Goal: Task Accomplishment & Management: Use online tool/utility

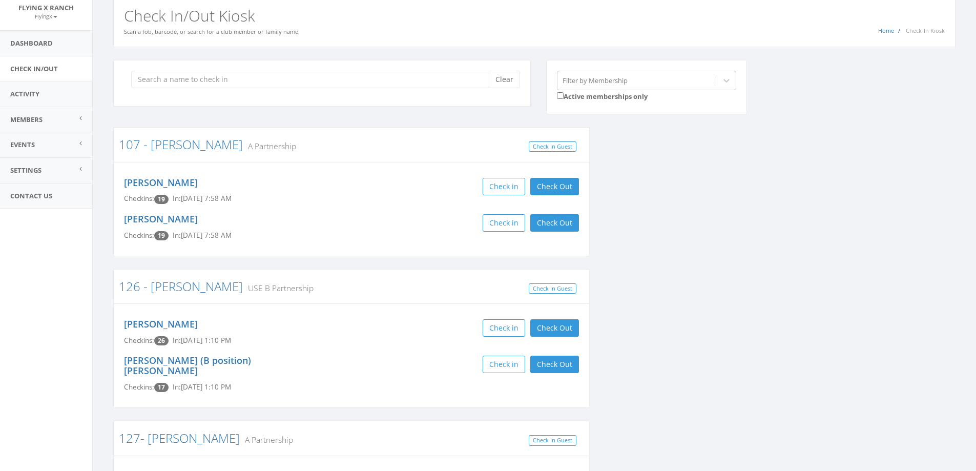
scroll to position [102, 0]
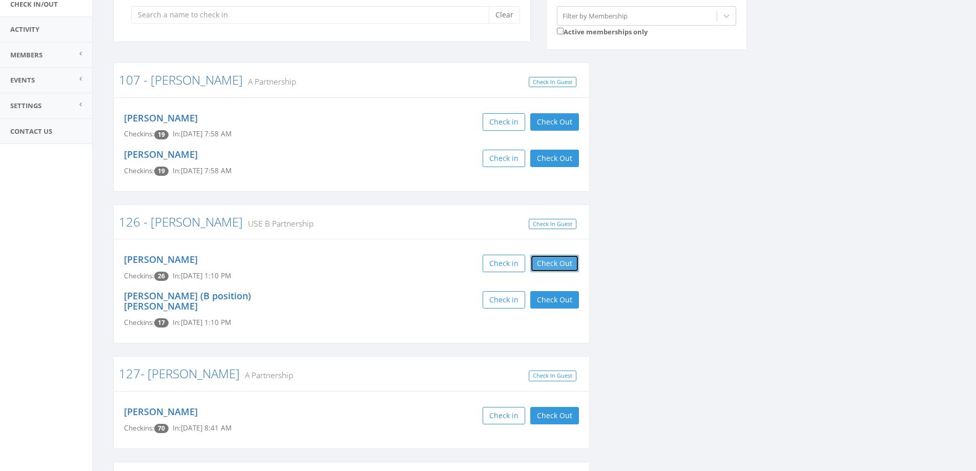
click at [547, 264] on button "Check Out" at bounding box center [554, 263] width 49 height 17
click at [557, 301] on button "Check Out" at bounding box center [554, 299] width 49 height 17
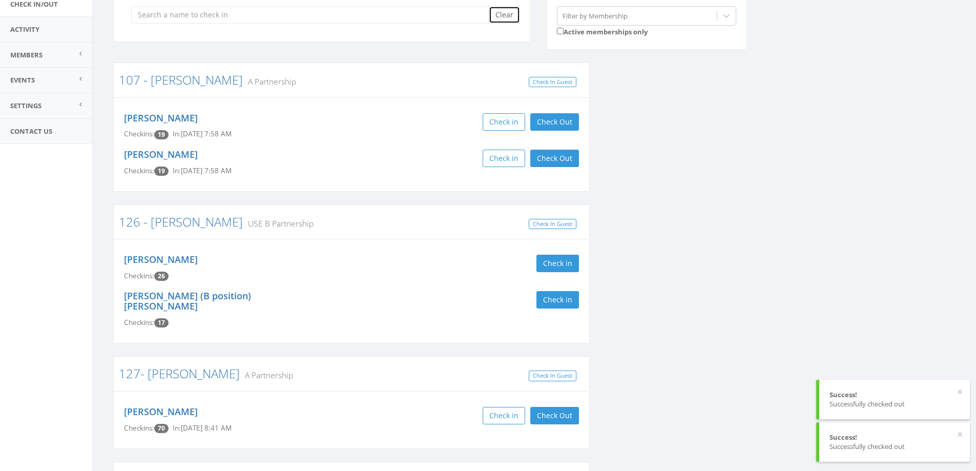
click at [495, 10] on button "Clear" at bounding box center [504, 14] width 31 height 17
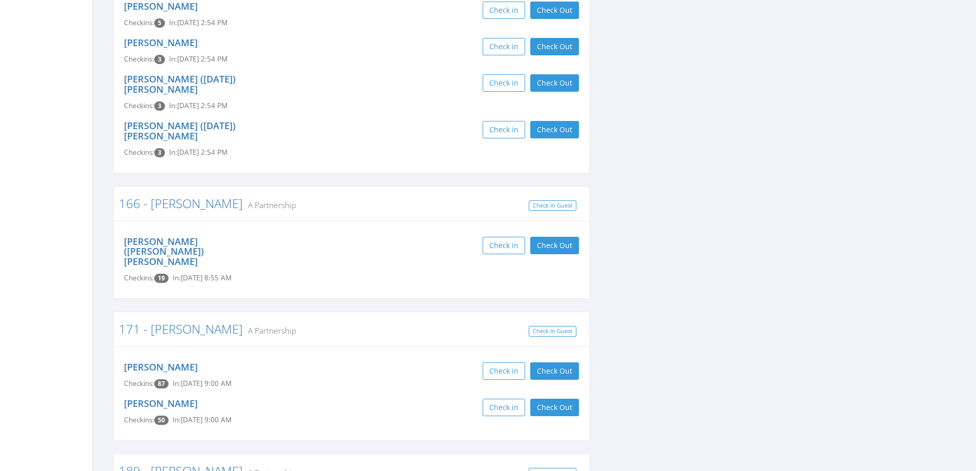
scroll to position [0, 0]
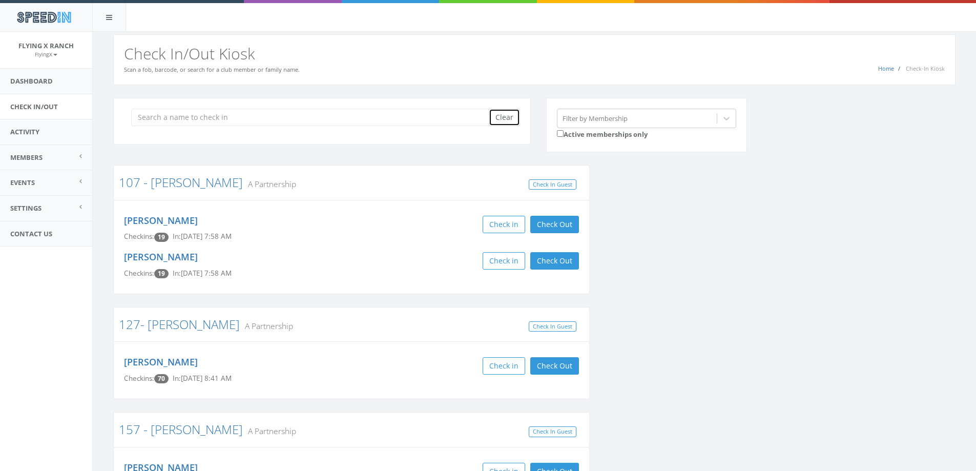
click at [511, 117] on button "Clear" at bounding box center [504, 117] width 31 height 17
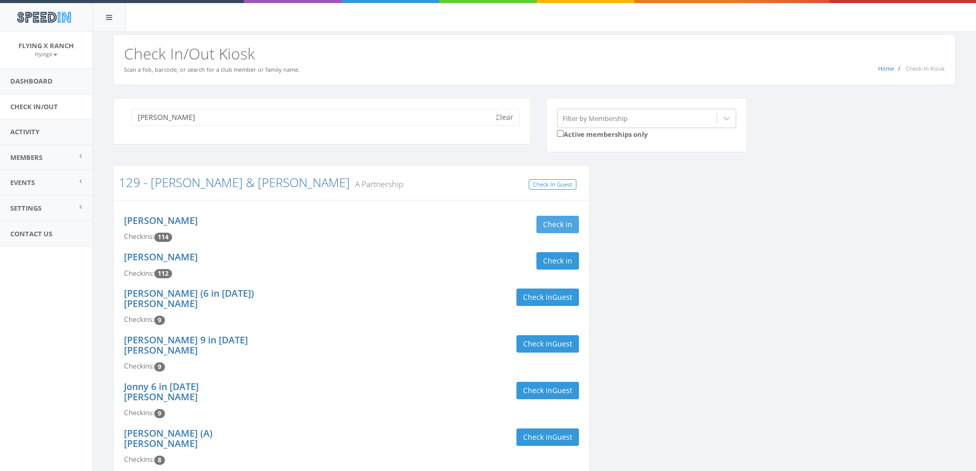
type input "[PERSON_NAME]"
click at [552, 220] on button "Check in" at bounding box center [558, 224] width 43 height 17
click at [556, 258] on button "Check in" at bounding box center [558, 260] width 43 height 17
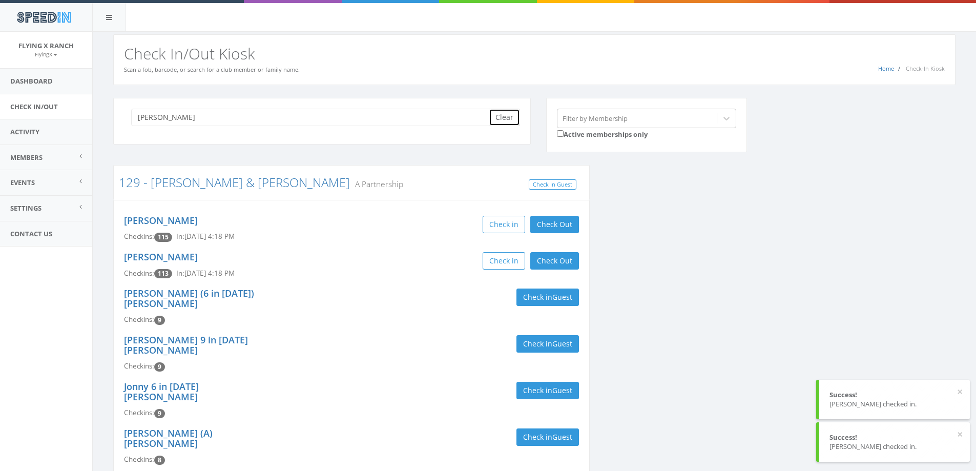
click at [513, 119] on button "Clear" at bounding box center [504, 117] width 31 height 17
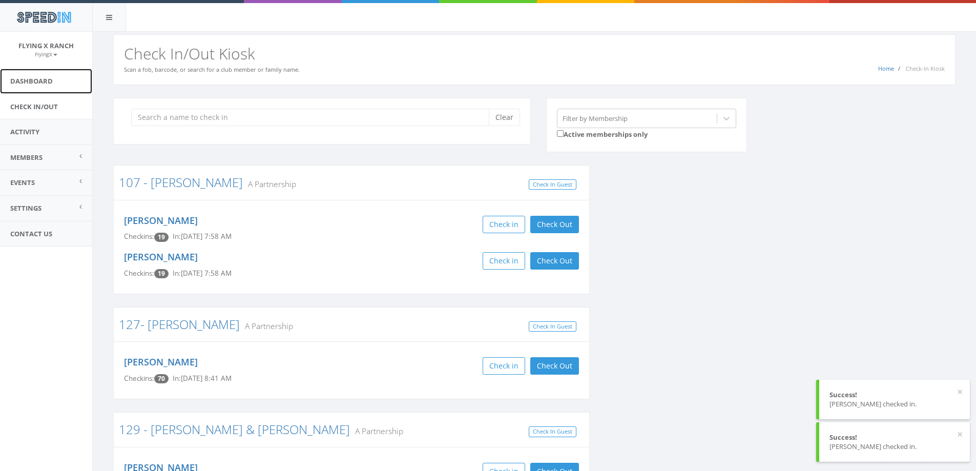
click at [17, 79] on link "Dashboard" at bounding box center [46, 81] width 92 height 25
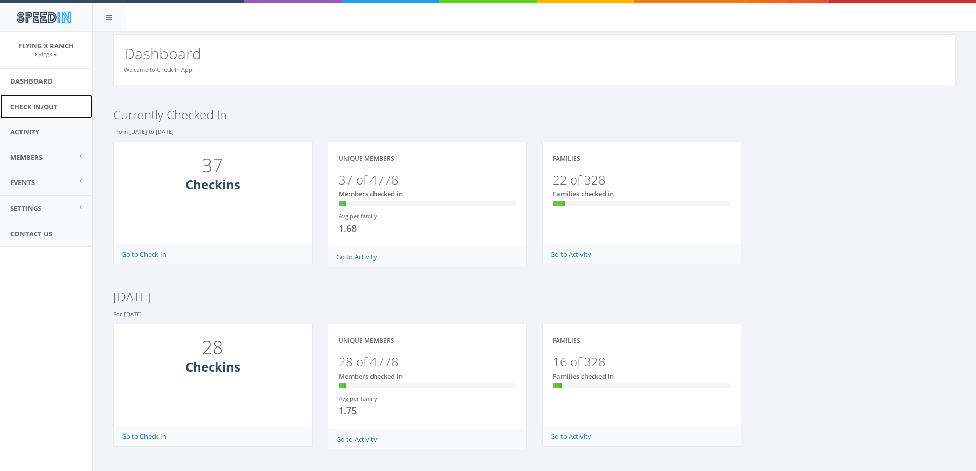
click at [43, 101] on link "Check In/Out" at bounding box center [46, 106] width 92 height 25
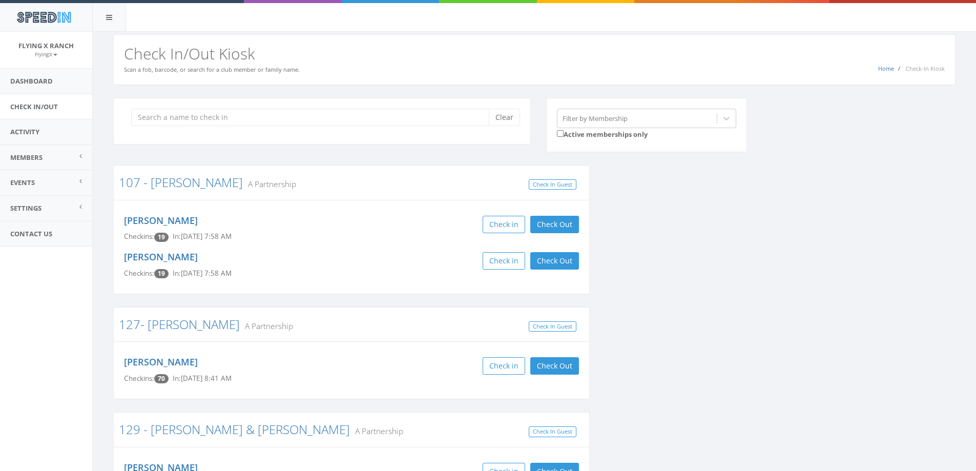
click at [409, 34] on div "Home Check-In Kiosk Check In/Out Kiosk Scan a fob, barcode, or search for a clu…" at bounding box center [534, 59] width 842 height 51
